Goal: Transaction & Acquisition: Subscribe to service/newsletter

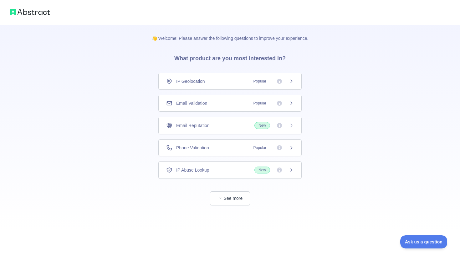
click at [211, 102] on div "Email Validation Popular" at bounding box center [230, 103] width 128 height 6
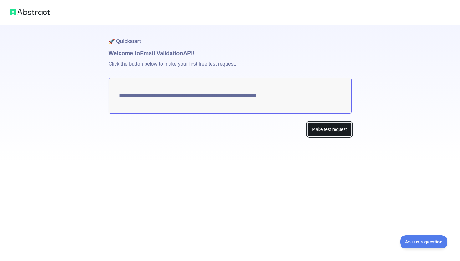
click at [333, 135] on button "Make test request" at bounding box center [330, 129] width 44 height 14
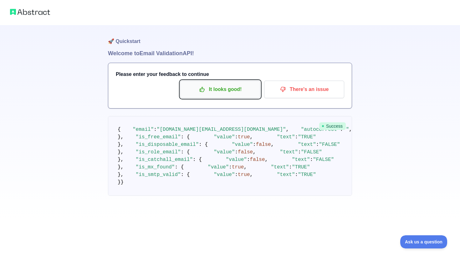
click at [225, 92] on p "It looks good!" at bounding box center [220, 89] width 71 height 11
